Goal: Task Accomplishment & Management: Use online tool/utility

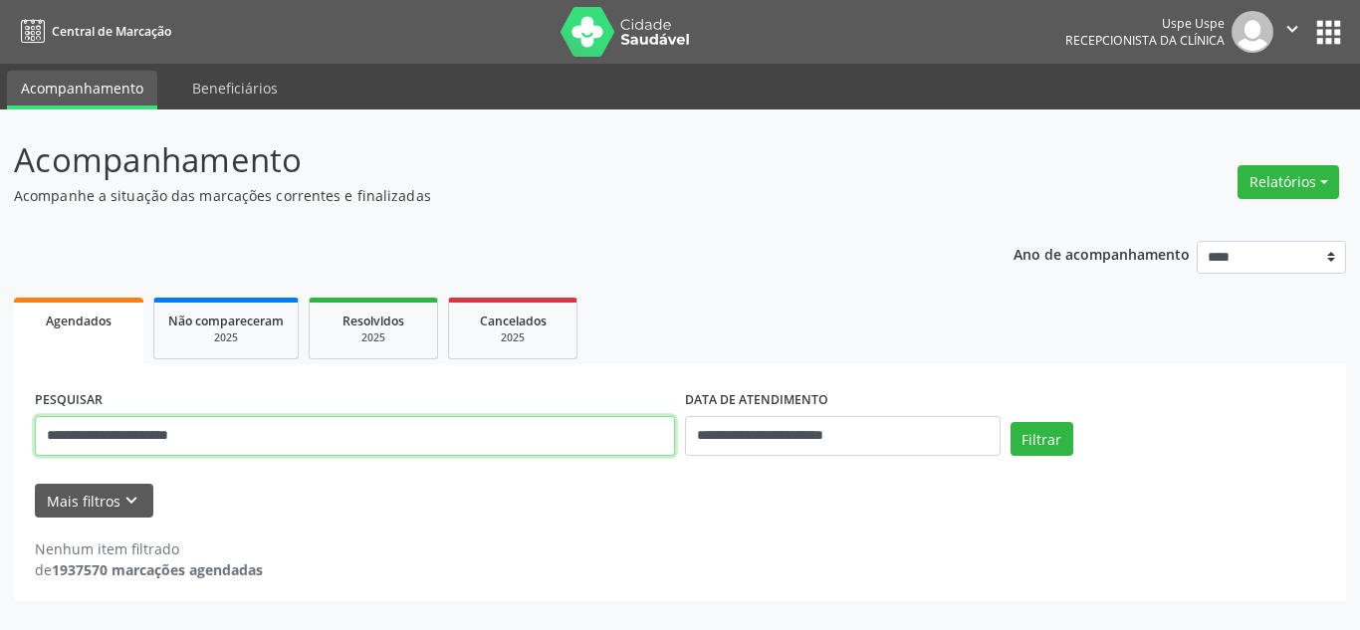
drag, startPoint x: 230, startPoint y: 431, endPoint x: 55, endPoint y: 438, distance: 175.3
click at [55, 438] on input "**********" at bounding box center [355, 436] width 640 height 40
type input "*"
type input "**********"
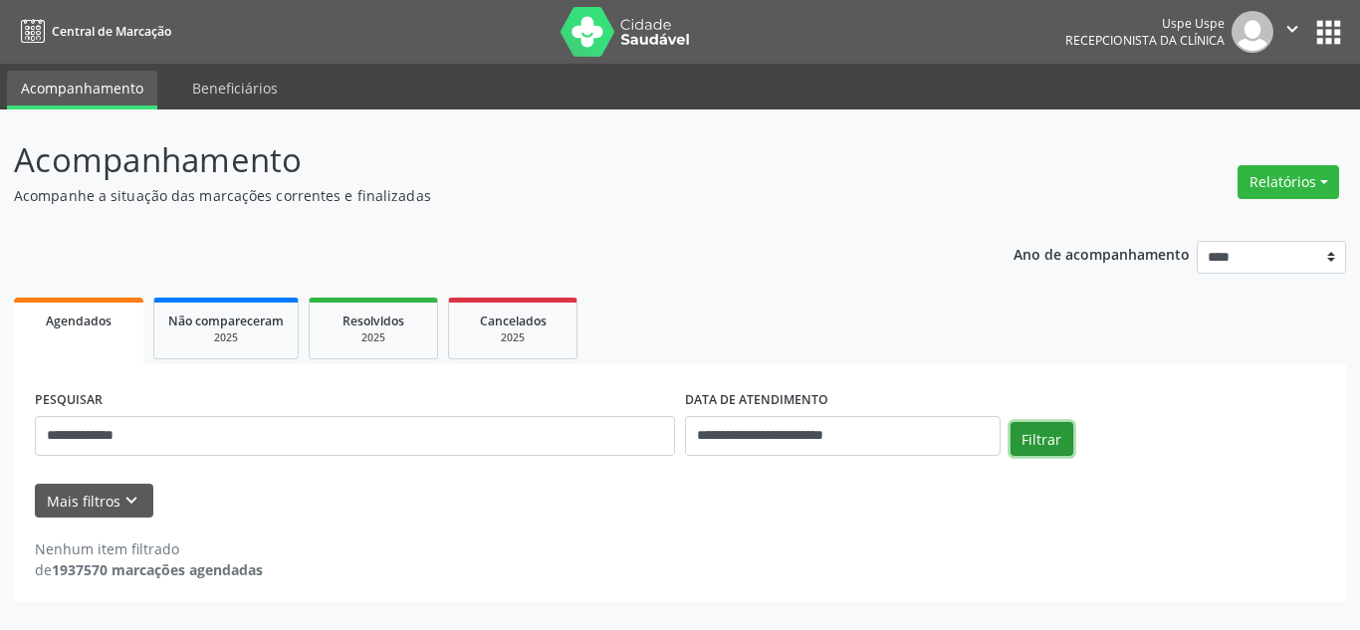
click at [1045, 437] on button "Filtrar" at bounding box center [1041, 439] width 63 height 34
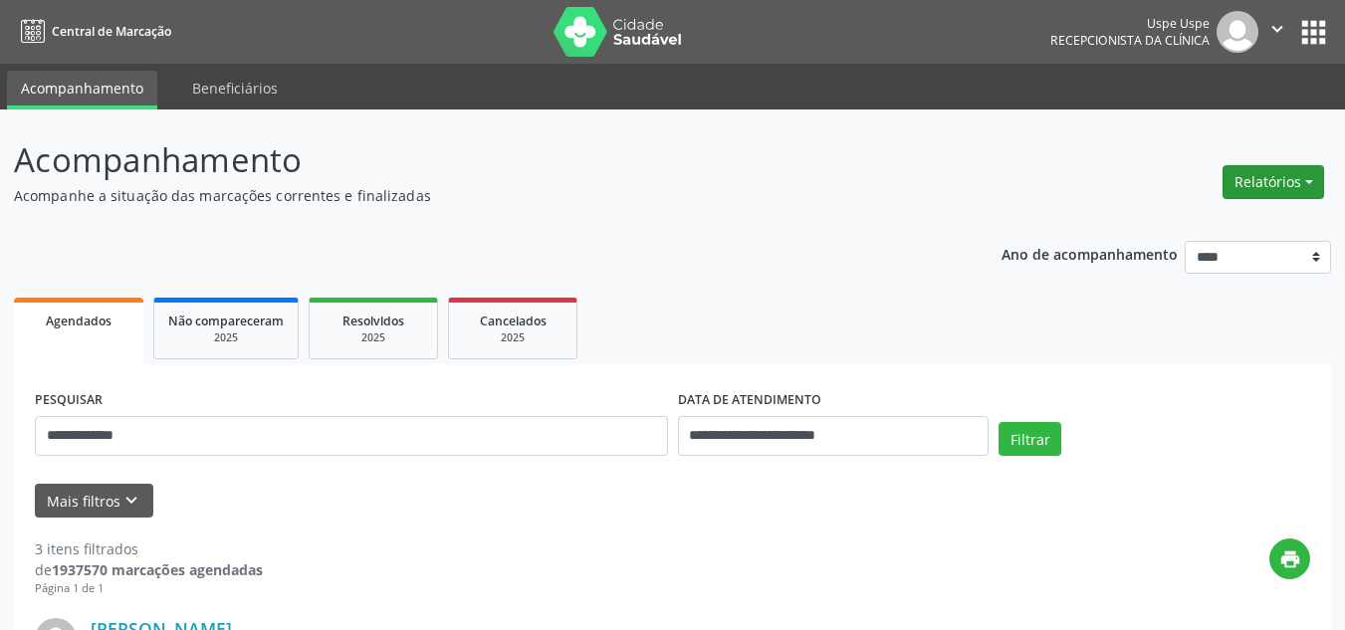
click at [1269, 191] on button "Relatórios" at bounding box center [1273, 182] width 102 height 34
click at [1174, 225] on link "Agendamentos" at bounding box center [1216, 225] width 214 height 28
select select "*"
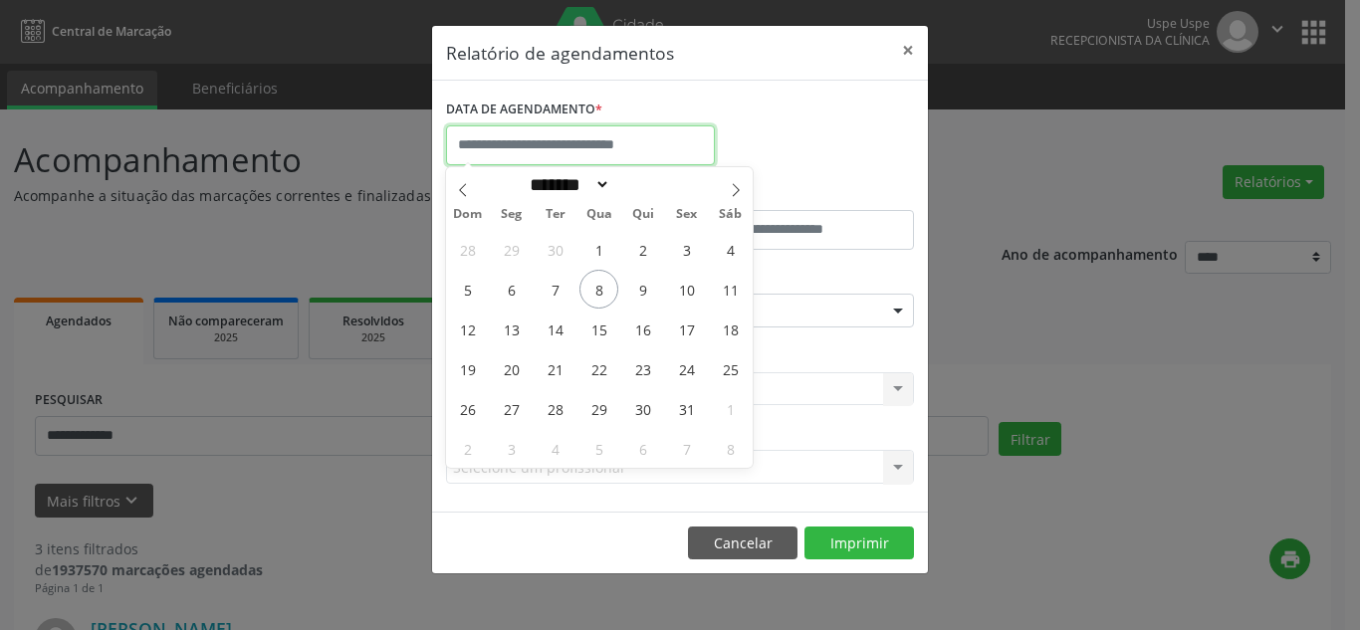
click at [553, 139] on input "text" at bounding box center [580, 145] width 269 height 40
click at [599, 295] on span "8" at bounding box center [598, 289] width 39 height 39
type input "**********"
click at [599, 295] on span "8" at bounding box center [598, 289] width 39 height 39
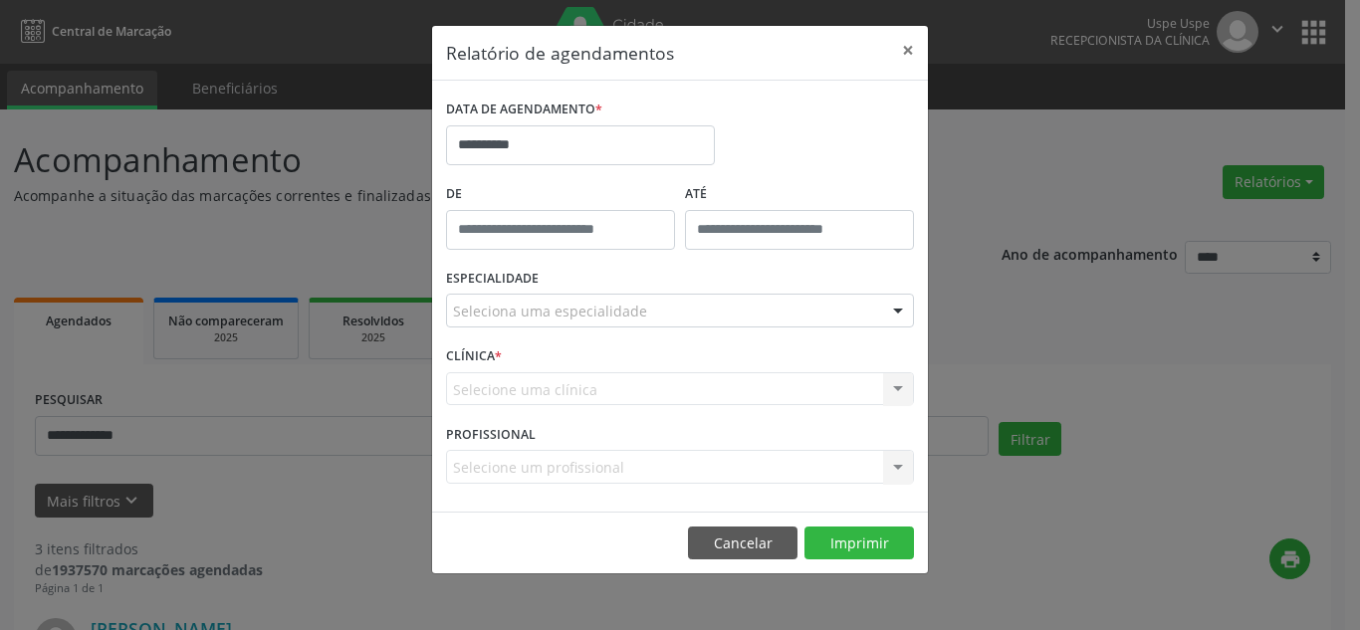
click at [686, 311] on div "Seleciona uma especialidade" at bounding box center [680, 311] width 468 height 34
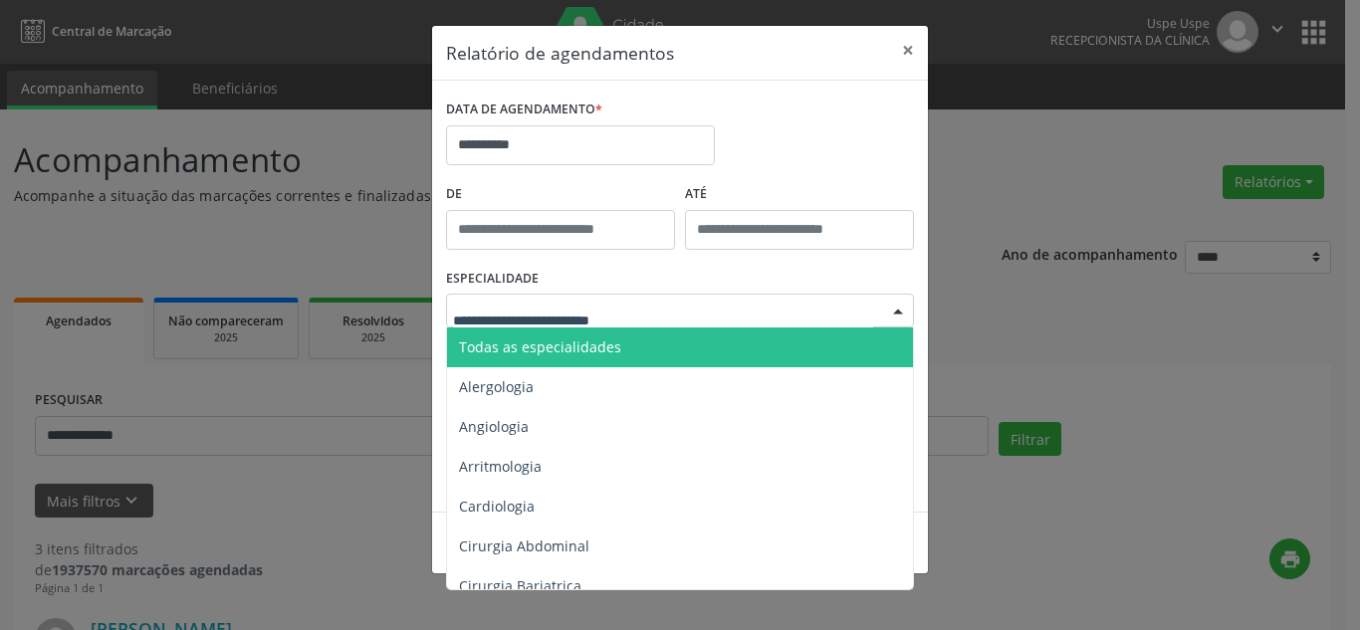
click at [569, 354] on span "Todas as especialidades" at bounding box center [540, 346] width 162 height 19
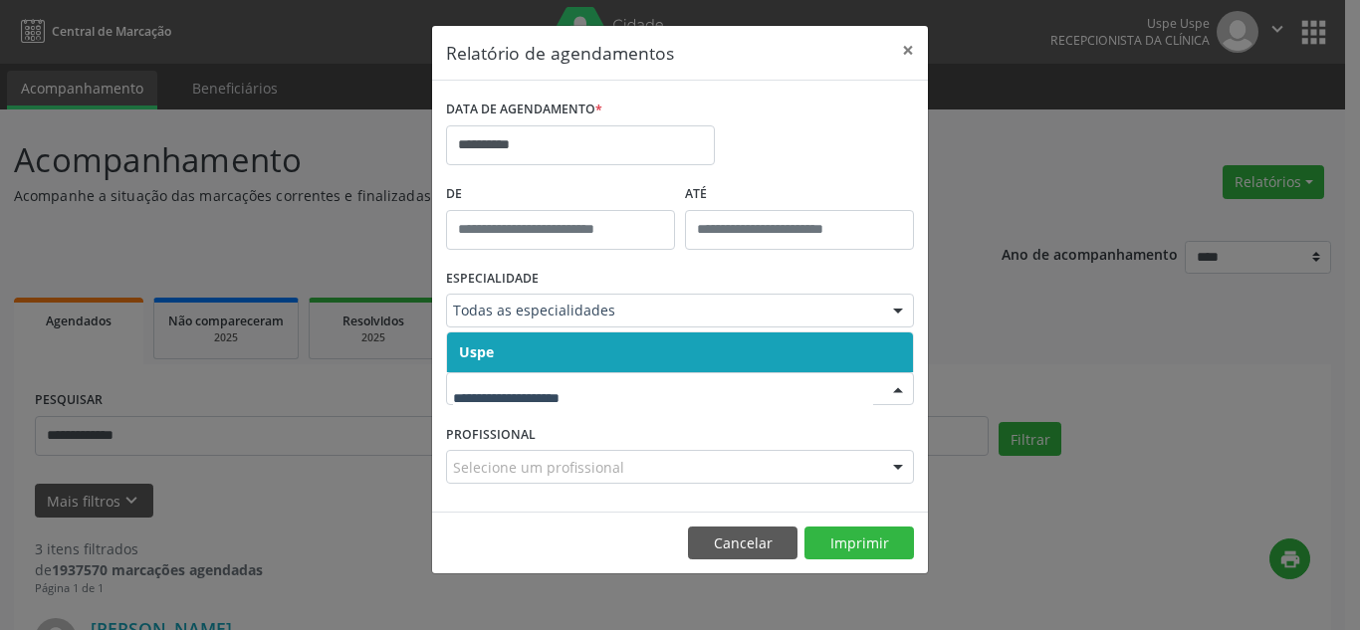
click at [818, 364] on span "Uspe" at bounding box center [680, 352] width 466 height 40
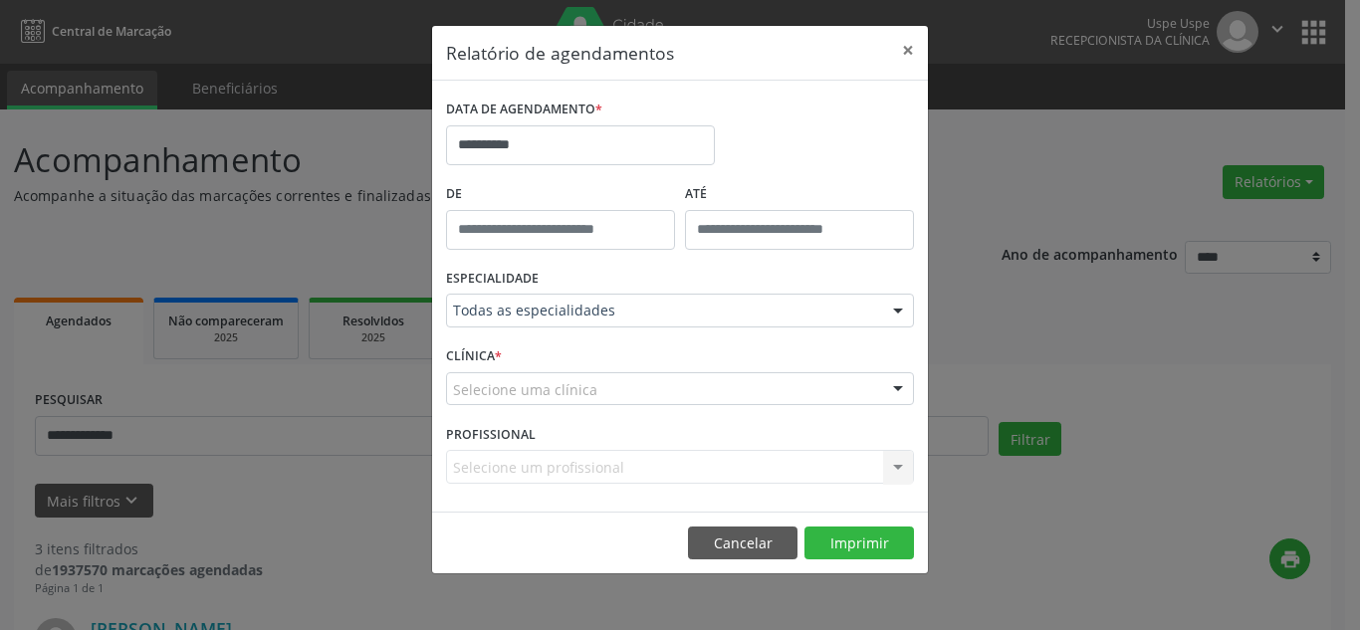
drag, startPoint x: 812, startPoint y: 399, endPoint x: 805, endPoint y: 383, distance: 17.4
click at [812, 398] on div "Selecione uma clínica" at bounding box center [680, 389] width 468 height 34
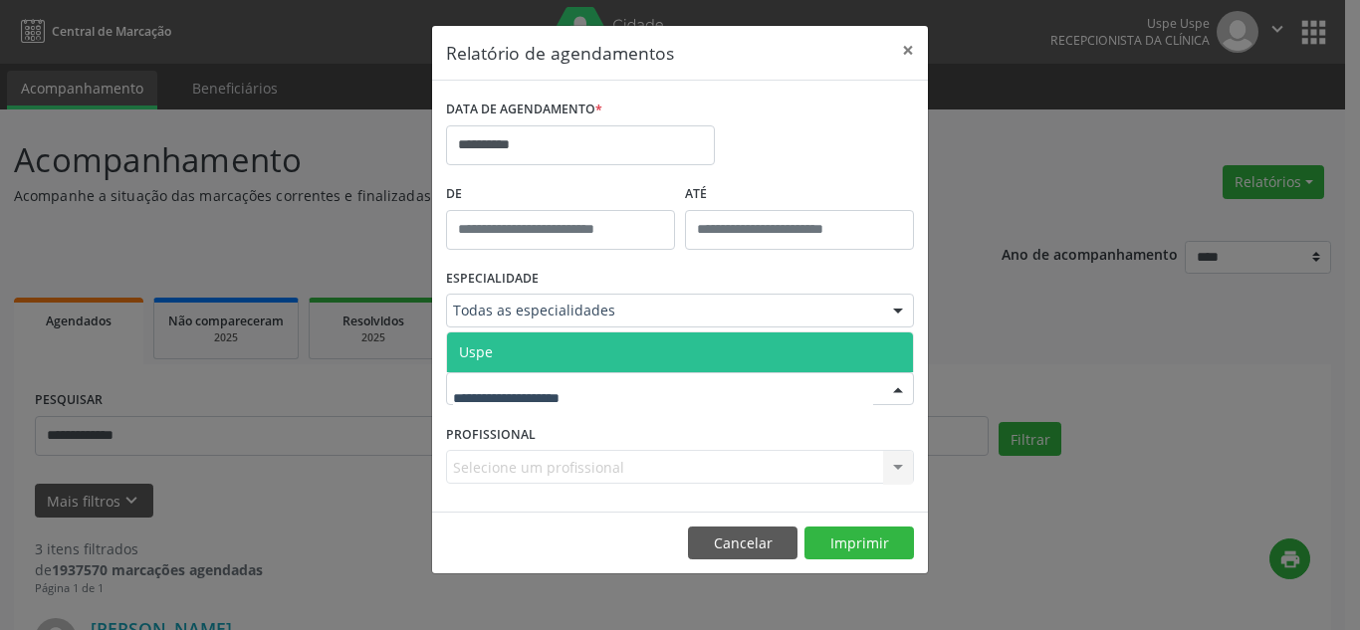
click at [782, 348] on span "Uspe" at bounding box center [680, 352] width 466 height 40
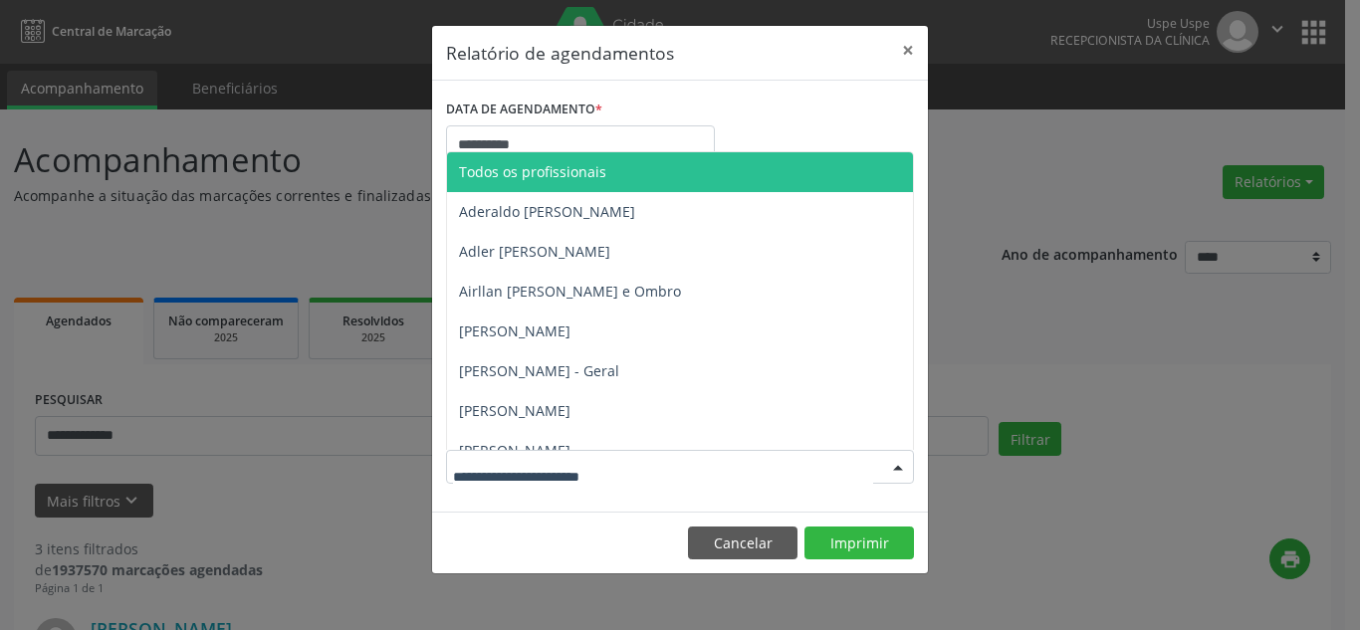
click at [897, 467] on div at bounding box center [898, 468] width 30 height 34
click at [894, 466] on div at bounding box center [898, 468] width 30 height 34
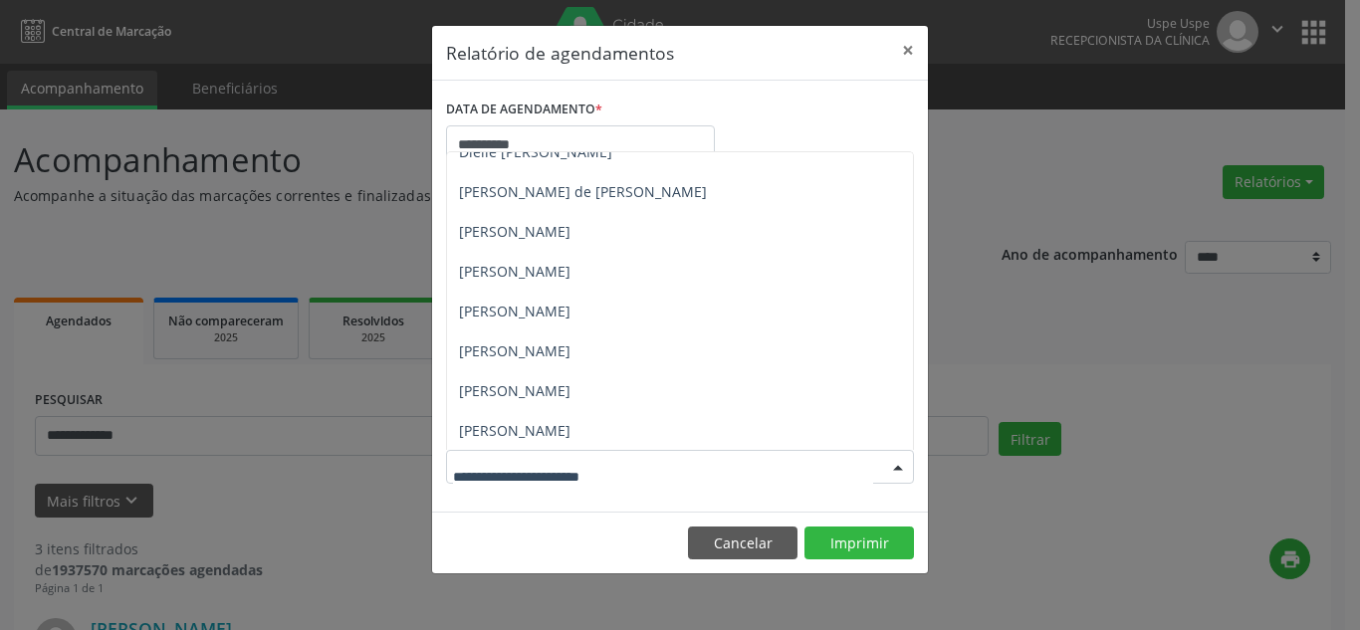
scroll to position [1792, 0]
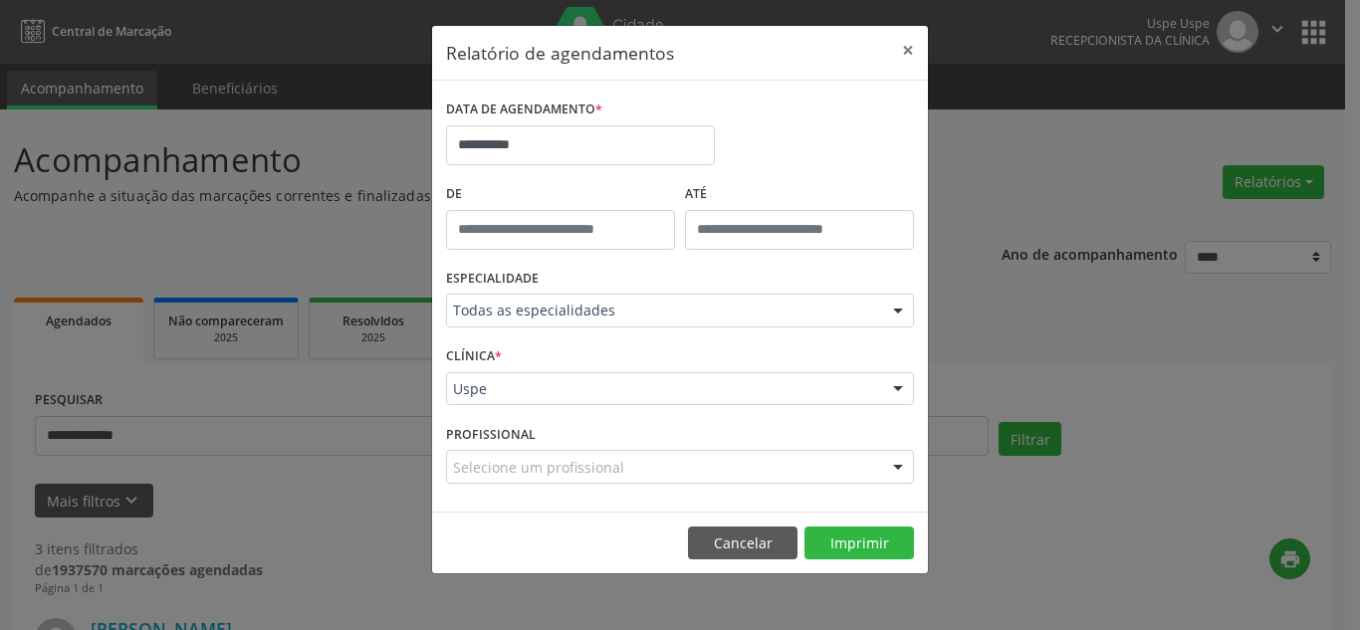
click at [709, 478] on div "Selecione um profissional" at bounding box center [680, 467] width 468 height 34
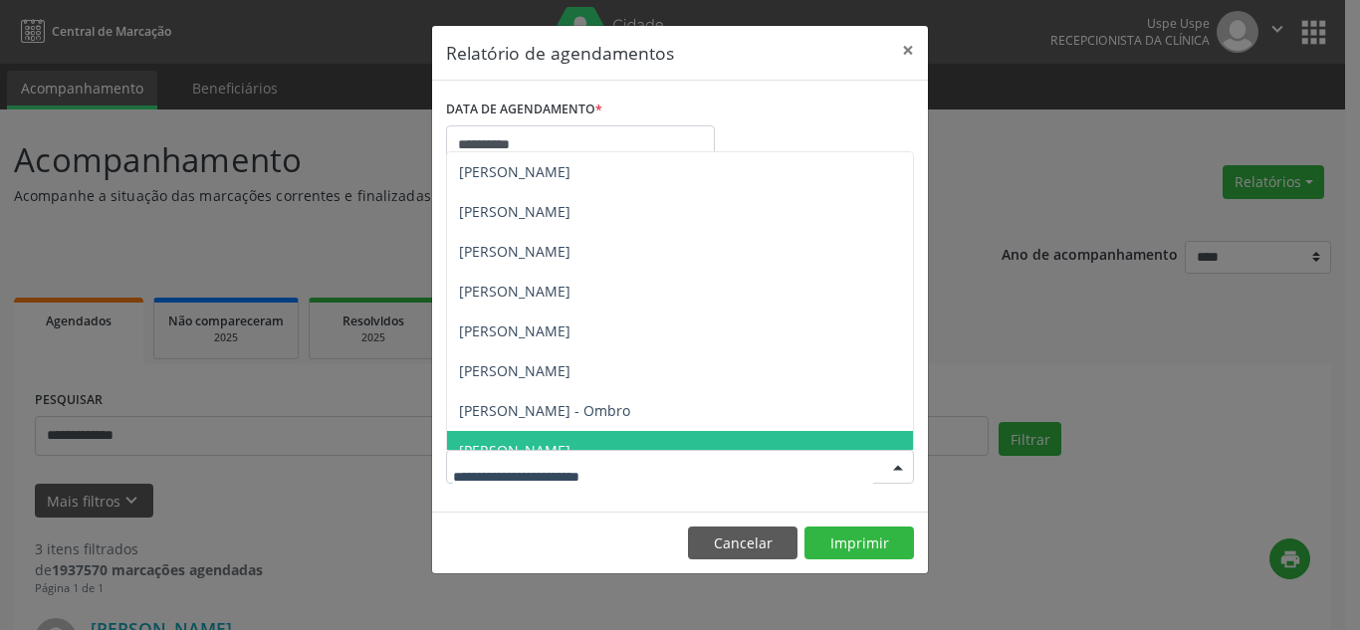
click at [1059, 349] on div "**********" at bounding box center [680, 315] width 1360 height 630
